Goal: Task Accomplishment & Management: Complete application form

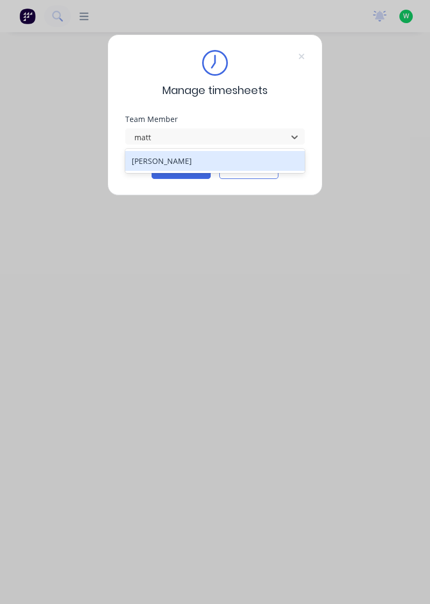
click at [218, 160] on div "[PERSON_NAME]" at bounding box center [215, 161] width 180 height 20
type input "matt"
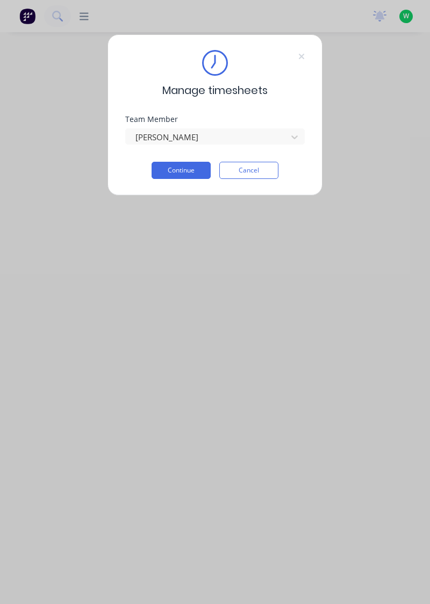
click at [186, 171] on button "Continue" at bounding box center [181, 170] width 59 height 17
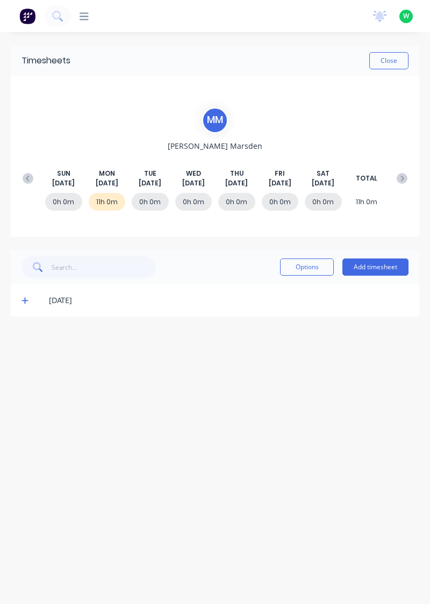
click at [386, 268] on button "Add timesheet" at bounding box center [375, 266] width 66 height 17
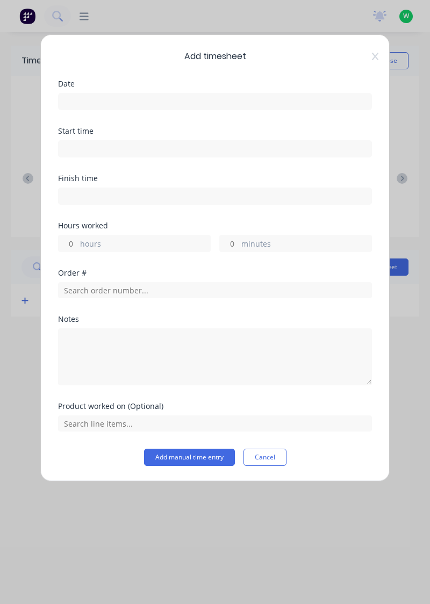
click at [281, 96] on input at bounding box center [215, 101] width 313 height 16
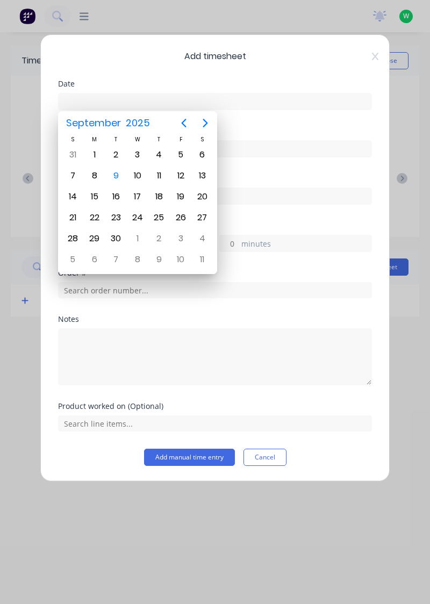
click at [109, 176] on div "9" at bounding box center [116, 176] width 16 height 16
type input "[DATE]"
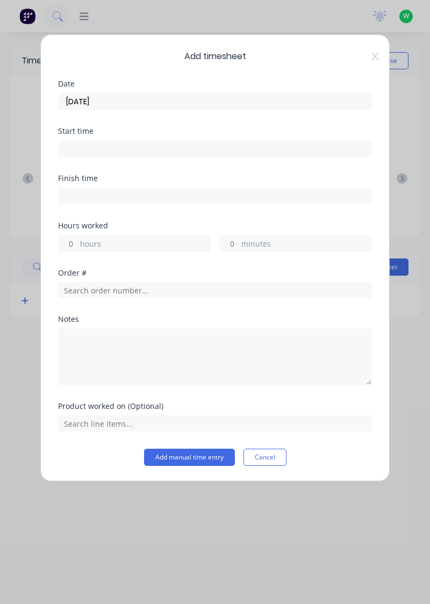
click at [163, 238] on label "hours" at bounding box center [145, 244] width 130 height 13
click at [77, 237] on input "hours" at bounding box center [68, 243] width 19 height 16
type input "1"
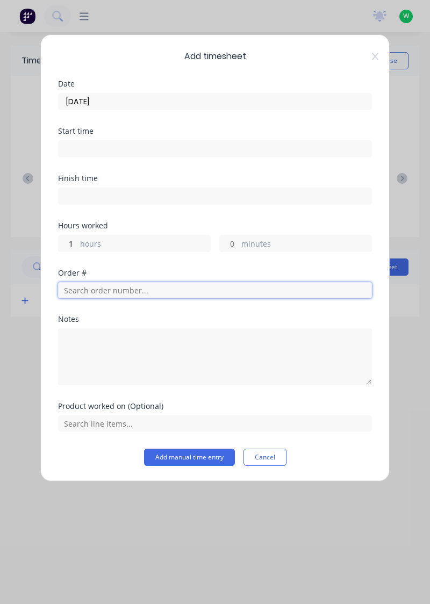
click at [158, 289] on input "text" at bounding box center [215, 290] width 314 height 16
type input "19138"
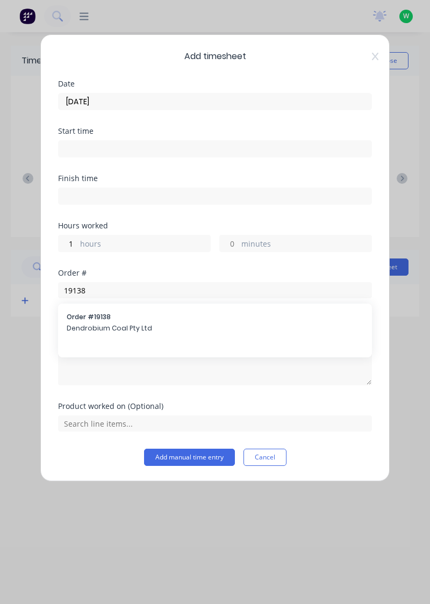
click at [179, 319] on span "Order # 19138" at bounding box center [215, 317] width 297 height 10
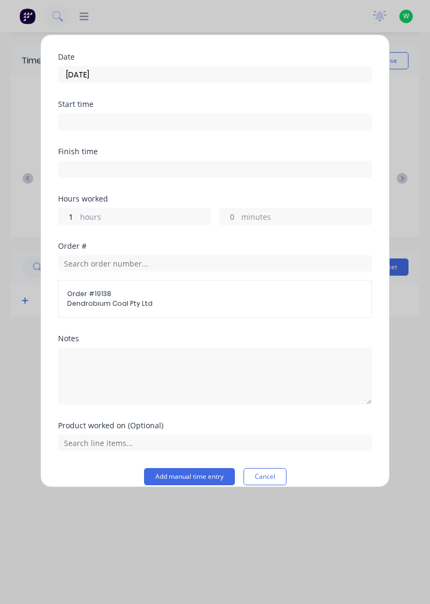
scroll to position [38, 0]
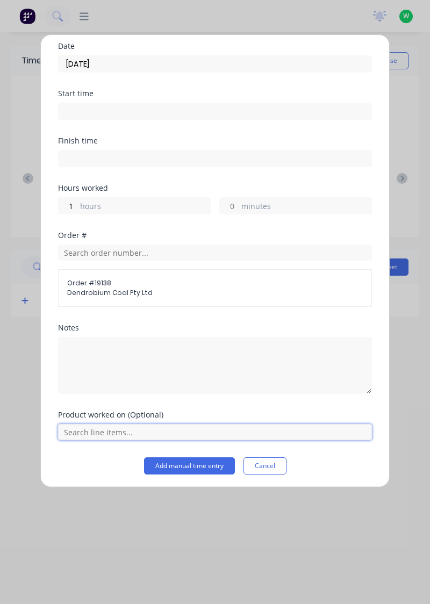
click at [123, 431] on input "text" at bounding box center [215, 432] width 314 height 16
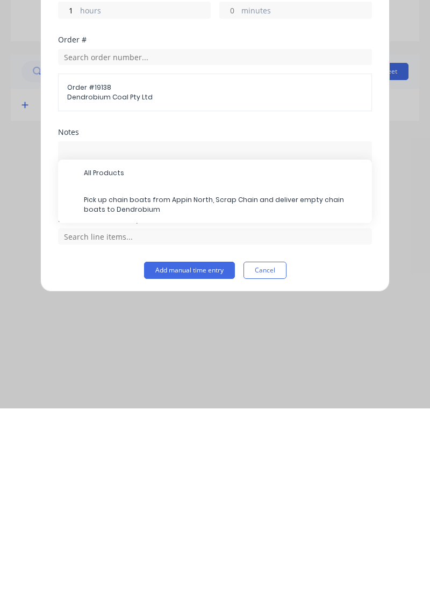
click at [169, 399] on span "Pick up chain boats from Appin North, Scrap Chain and deliver empty chain boats…" at bounding box center [223, 400] width 279 height 19
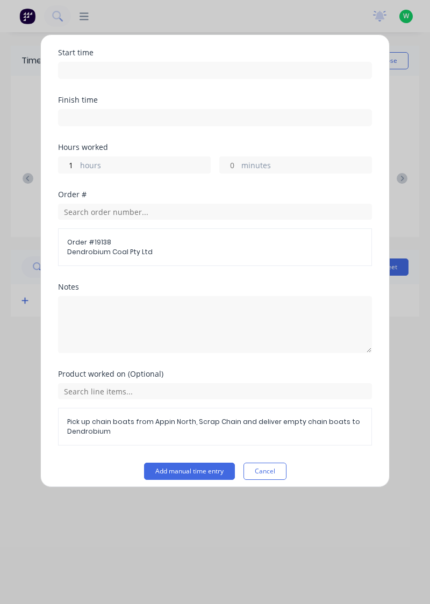
scroll to position [83, 0]
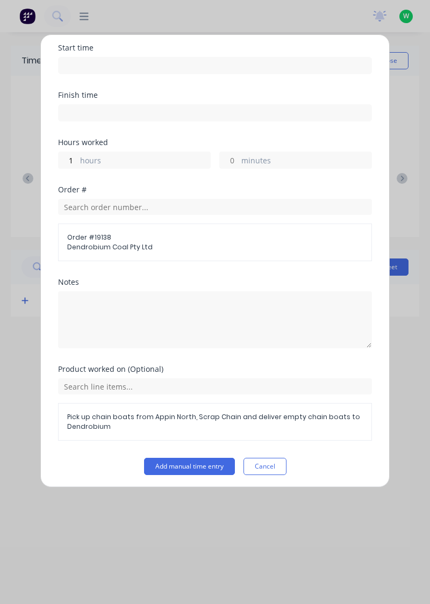
click at [202, 463] on button "Add manual time entry" at bounding box center [189, 466] width 91 height 17
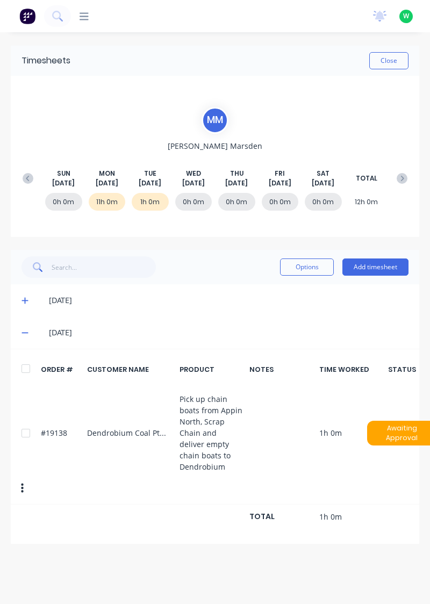
click at [383, 265] on button "Add timesheet" at bounding box center [375, 266] width 66 height 17
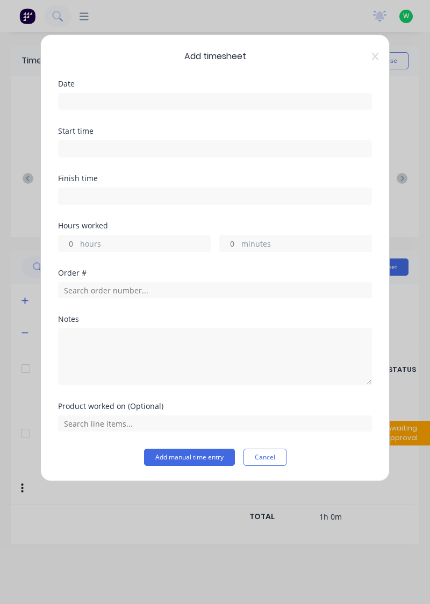
click at [234, 104] on input at bounding box center [215, 101] width 313 height 16
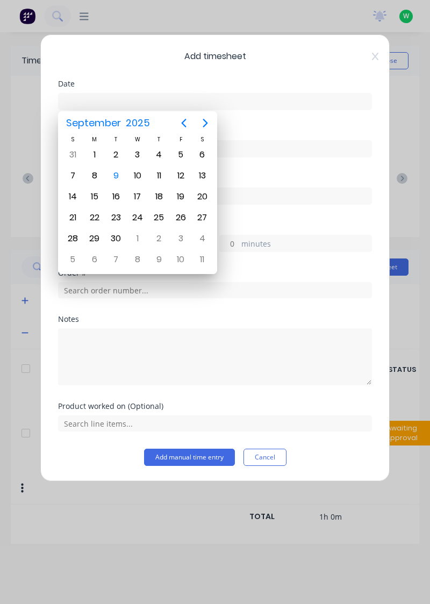
click at [116, 175] on div "9" at bounding box center [116, 176] width 16 height 16
type input "[DATE]"
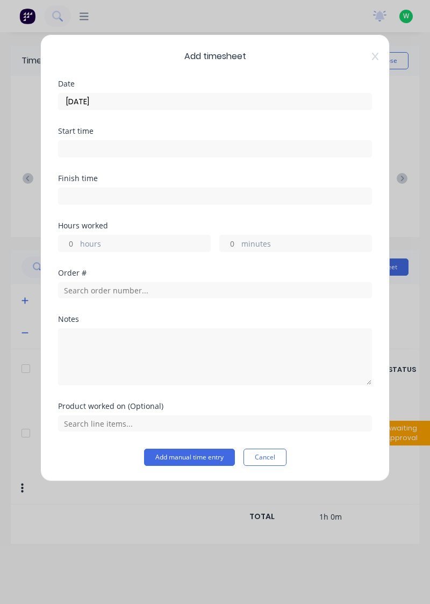
click at [147, 246] on label "hours" at bounding box center [145, 244] width 130 height 13
click at [77, 246] on input "hours" at bounding box center [68, 243] width 19 height 16
type input "7.5"
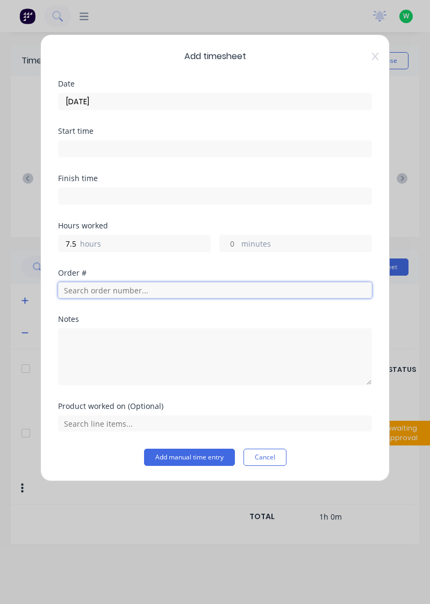
click at [198, 287] on input "text" at bounding box center [215, 290] width 314 height 16
type input "17943"
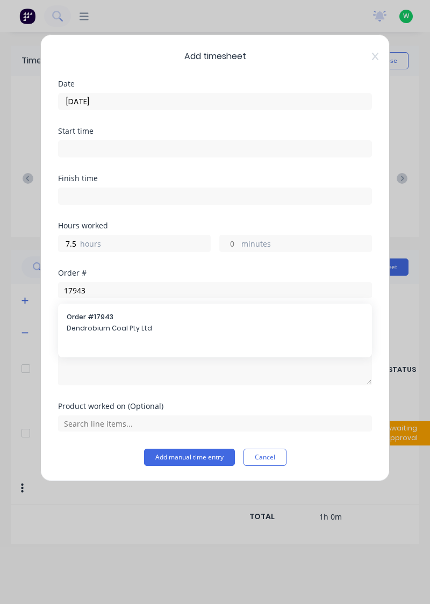
click at [140, 325] on span "Dendrobium Coal Pty Ltd" at bounding box center [215, 328] width 297 height 10
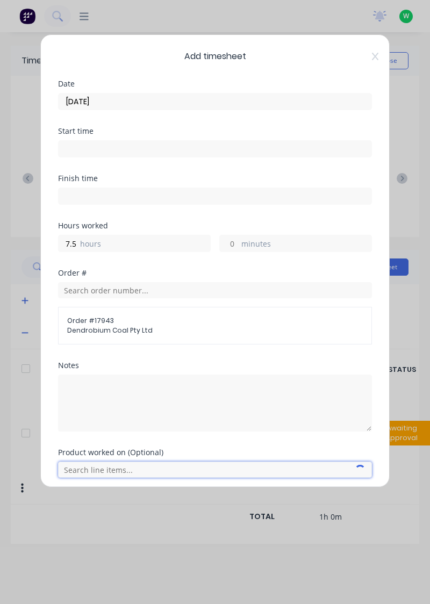
click at [145, 463] on input "text" at bounding box center [215, 470] width 314 height 16
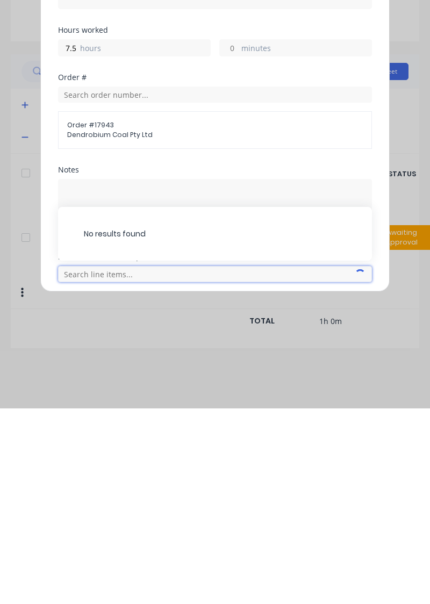
scroll to position [45, 0]
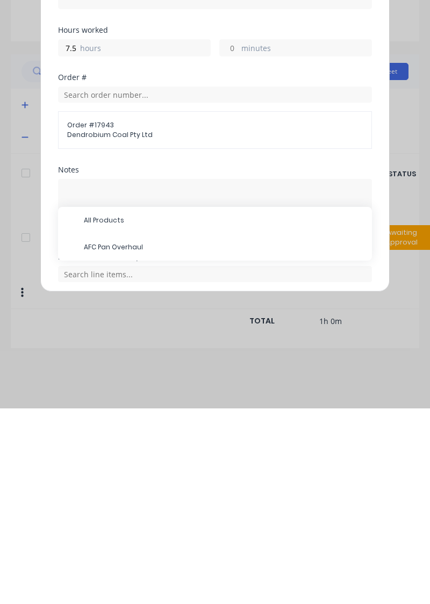
click at [126, 439] on span "AFC Pan Overhaul" at bounding box center [223, 443] width 279 height 10
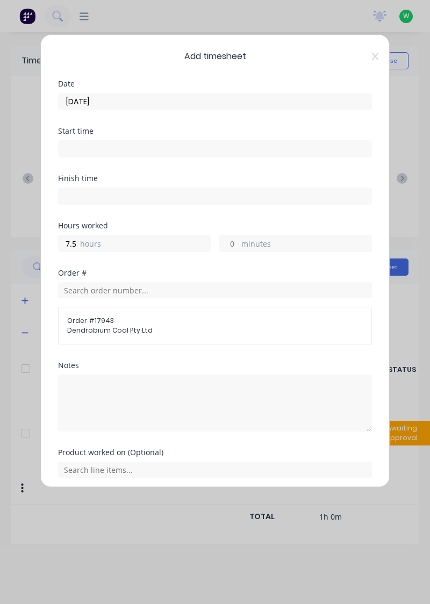
scroll to position [74, 0]
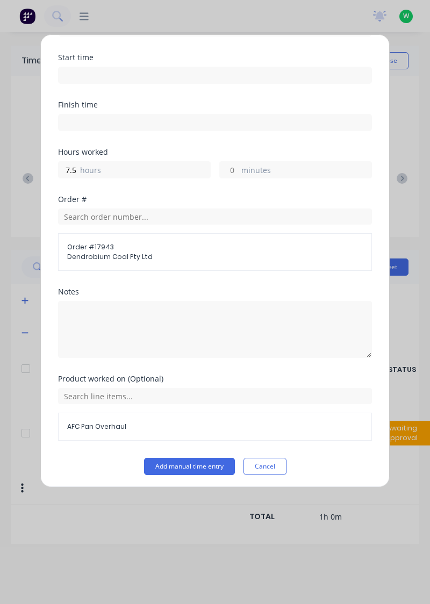
click at [193, 465] on button "Add manual time entry" at bounding box center [189, 466] width 91 height 17
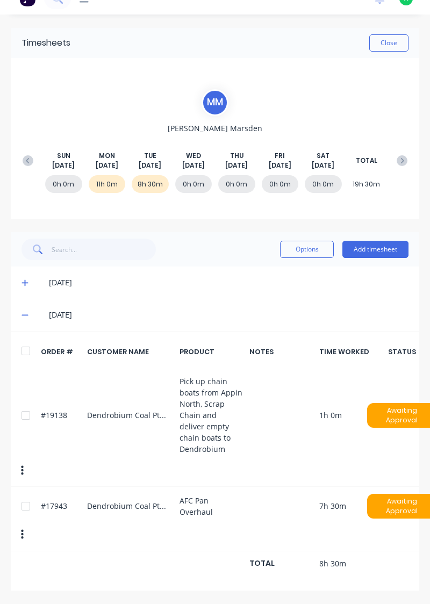
scroll to position [0, 0]
